Goal: Find specific page/section: Find specific page/section

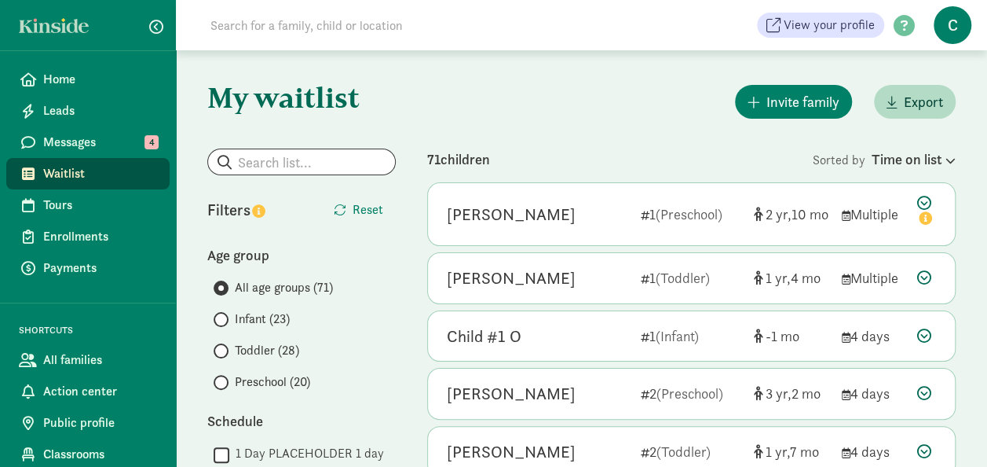
click at [253, 349] on span "Toddler (28)" at bounding box center [267, 350] width 64 height 19
click at [224, 349] on input "Toddler (28)" at bounding box center [219, 351] width 10 height 10
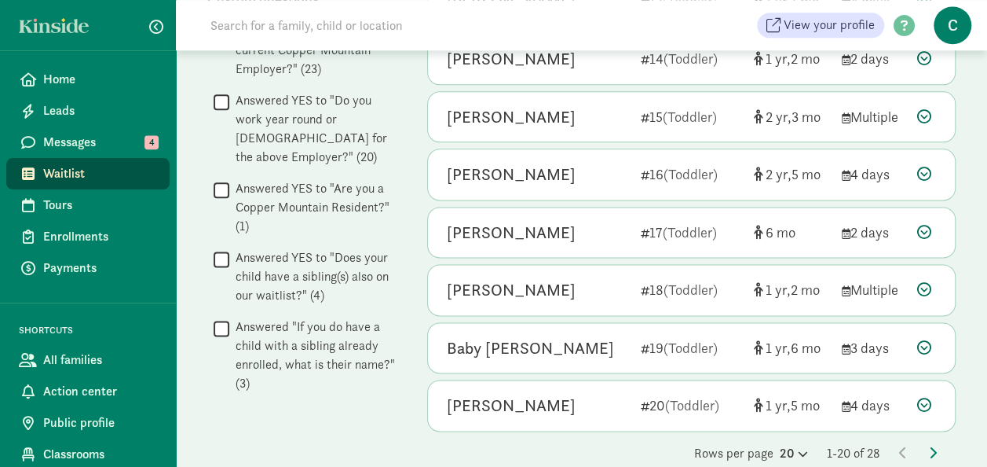
scroll to position [928, 0]
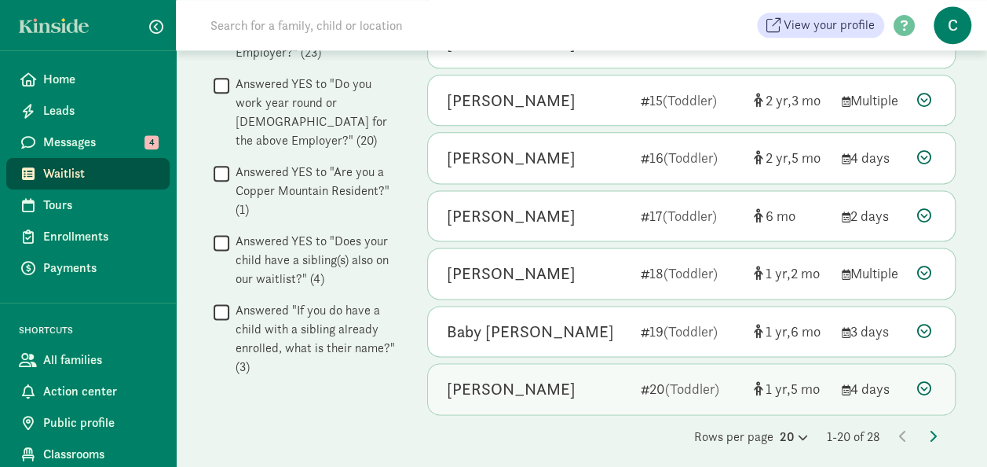
click at [498, 379] on div "[PERSON_NAME]" at bounding box center [511, 388] width 129 height 25
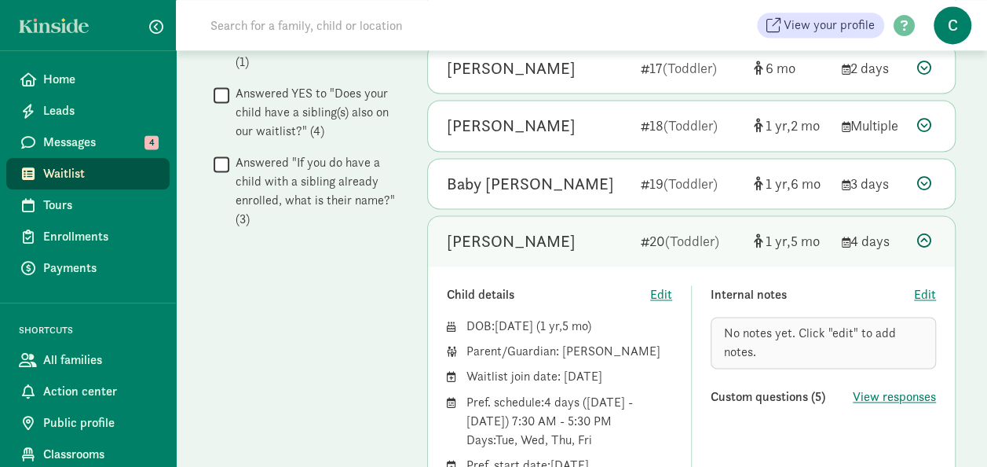
scroll to position [1188, 0]
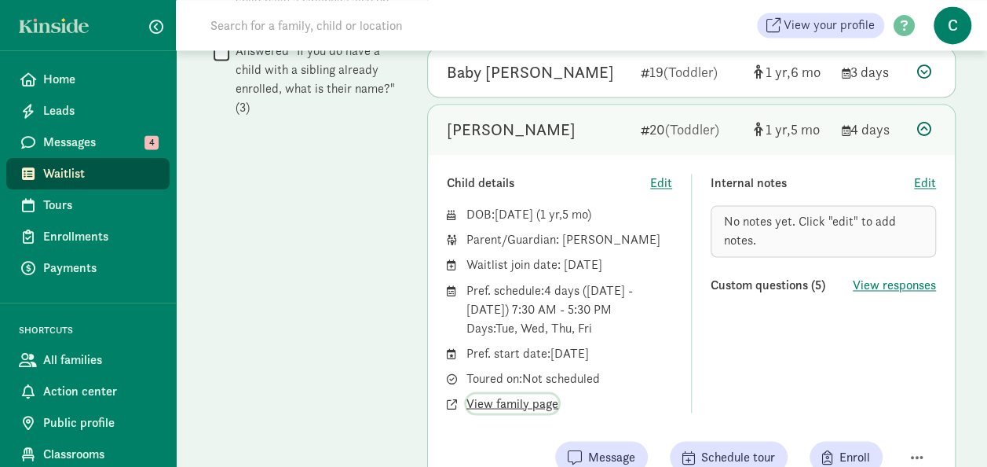
click at [541, 395] on span "View family page" at bounding box center [513, 403] width 92 height 19
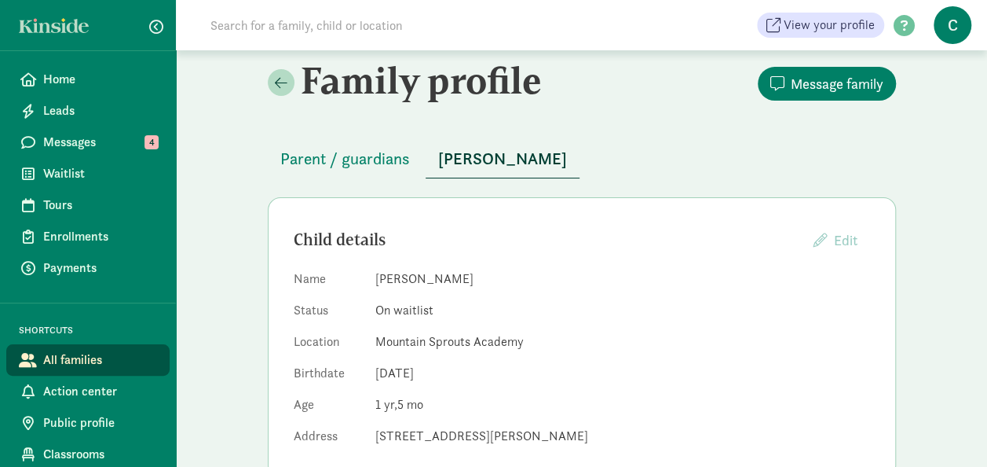
scroll to position [10, 0]
click at [311, 162] on span "Parent / guardians" at bounding box center [345, 159] width 130 height 25
